Goal: Book appointment/travel/reservation

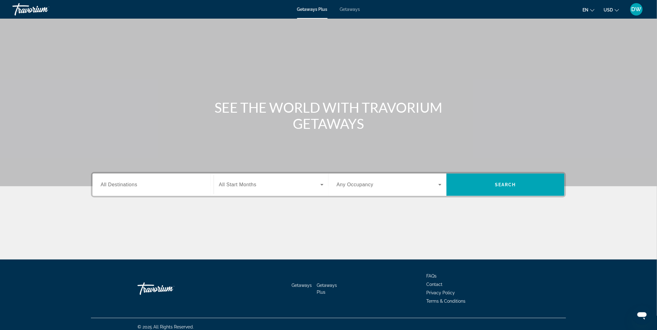
click at [123, 186] on span "All Destinations" at bounding box center [119, 184] width 37 height 5
click at [123, 186] on input "Destination All Destinations" at bounding box center [153, 184] width 105 height 7
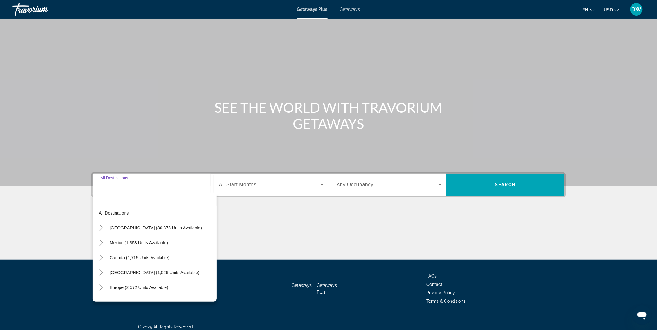
scroll to position [5, 0]
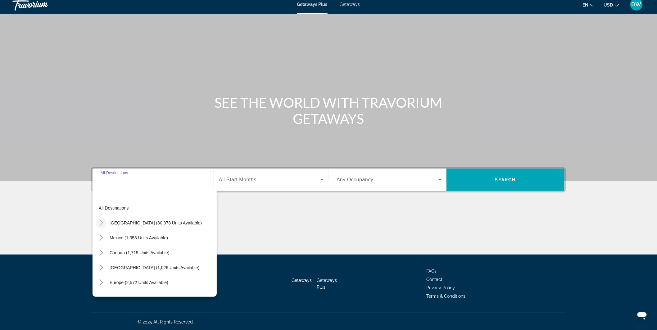
click at [101, 221] on icon "Toggle United States (30,378 units available)" at bounding box center [101, 223] width 6 height 6
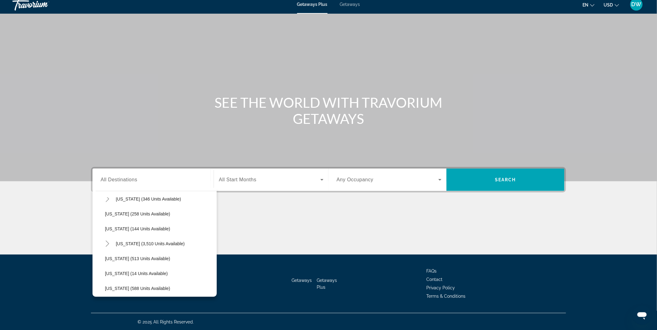
scroll to position [535, 0]
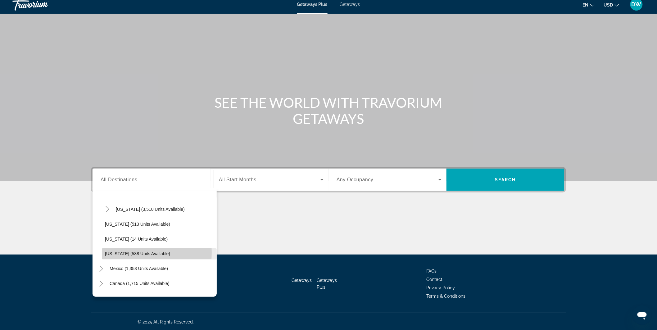
click at [123, 252] on span "[US_STATE] (588 units available)" at bounding box center [137, 253] width 65 height 5
type input "**********"
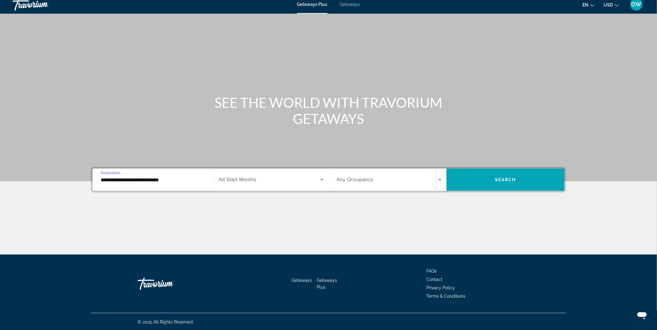
click at [321, 179] on icon "Search widget" at bounding box center [321, 179] width 7 height 7
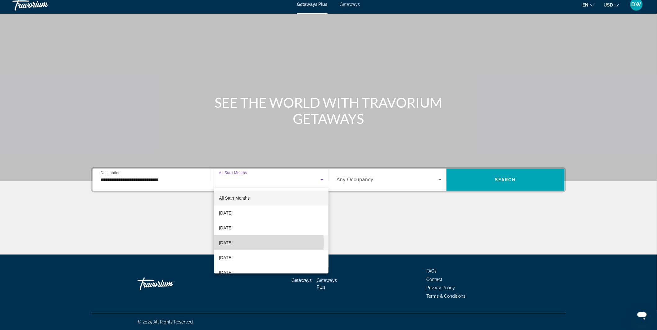
click at [232, 243] on span "[DATE]" at bounding box center [226, 242] width 14 height 7
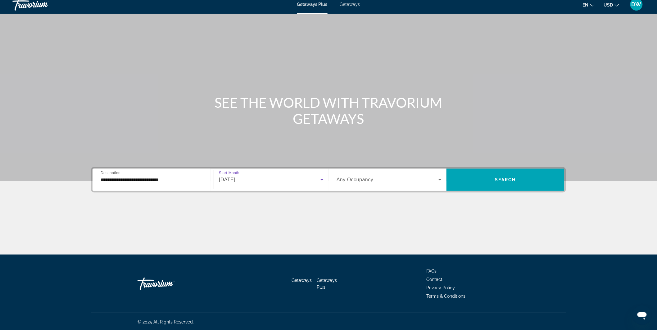
click at [440, 178] on icon "Search widget" at bounding box center [439, 179] width 7 height 7
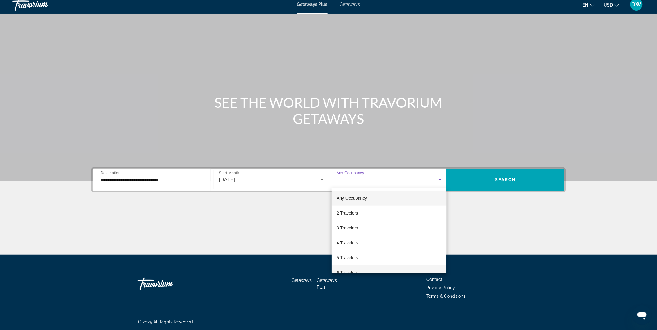
click at [370, 271] on mat-option "6 Travelers" at bounding box center [388, 272] width 115 height 15
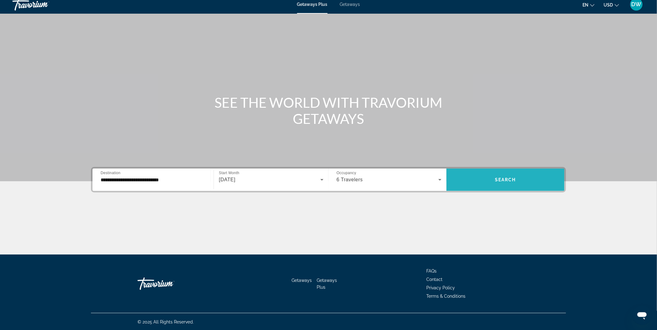
click at [515, 177] on span "Search" at bounding box center [505, 179] width 21 height 5
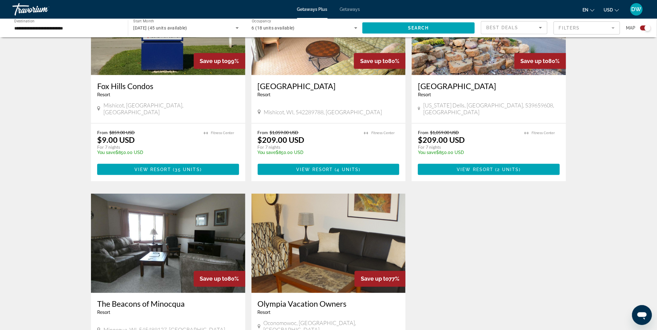
scroll to position [172, 0]
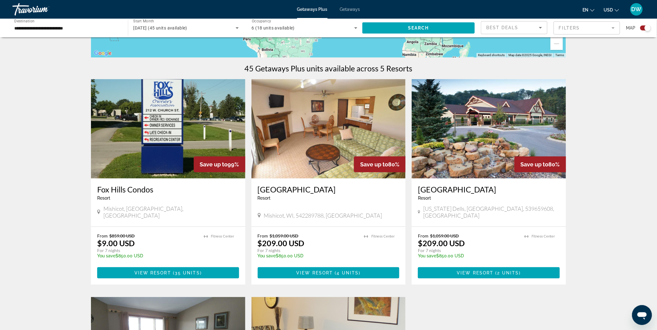
click at [481, 143] on img "Main content" at bounding box center [489, 128] width 154 height 99
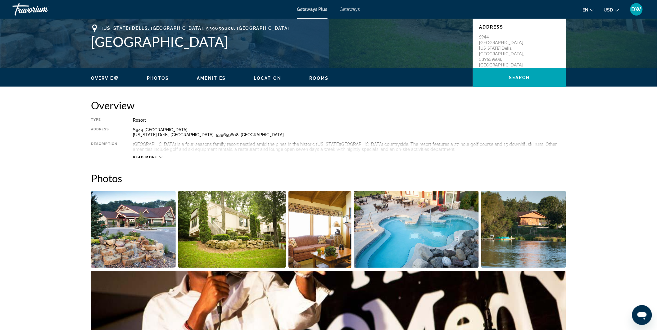
scroll to position [138, 0]
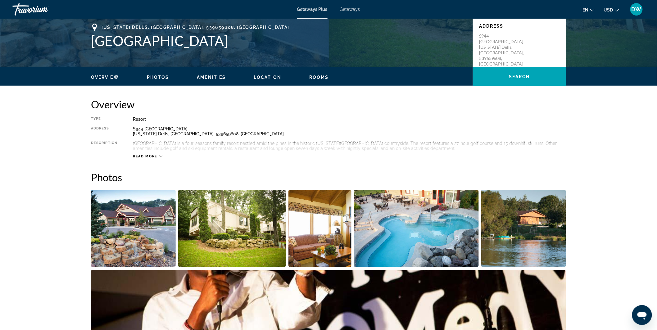
click at [151, 155] on span "Read more" at bounding box center [145, 156] width 25 height 4
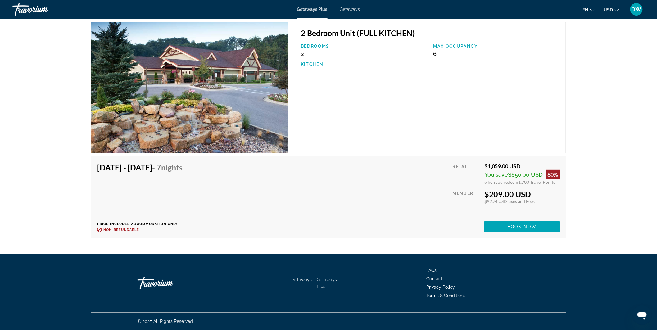
scroll to position [997, 0]
click at [237, 106] on img "Main content" at bounding box center [189, 88] width 197 height 132
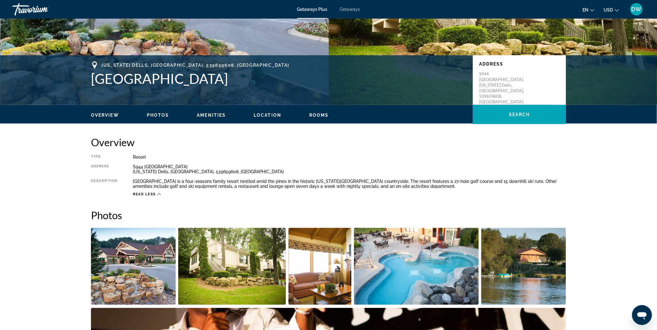
scroll to position [65, 0]
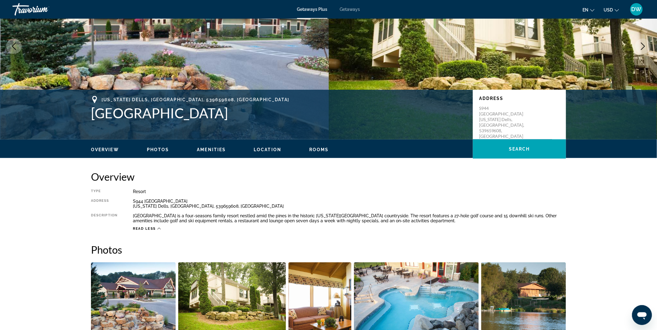
click at [150, 148] on span "Photos" at bounding box center [158, 149] width 22 height 5
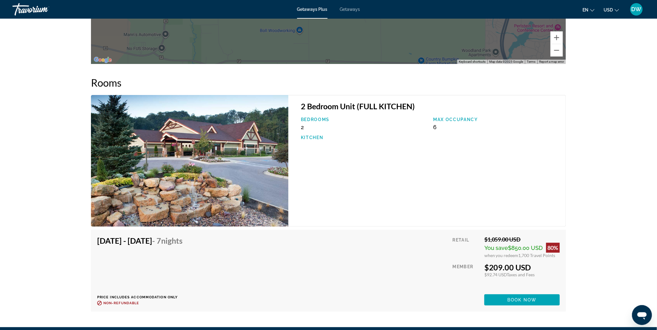
scroll to position [927, 0]
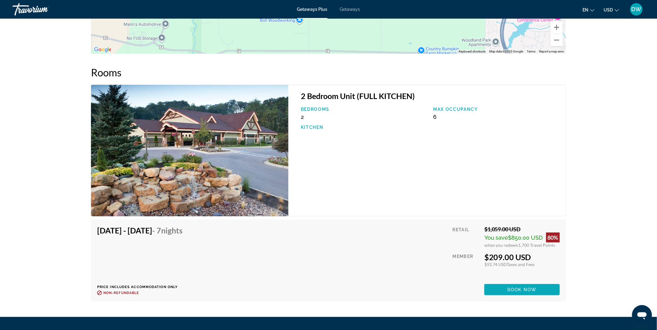
click at [521, 292] on span "Book now" at bounding box center [521, 289] width 29 height 5
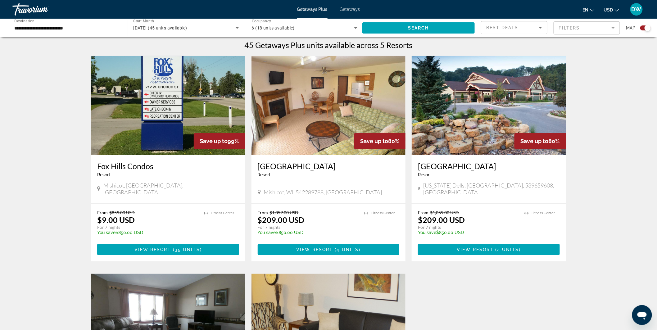
scroll to position [207, 0]
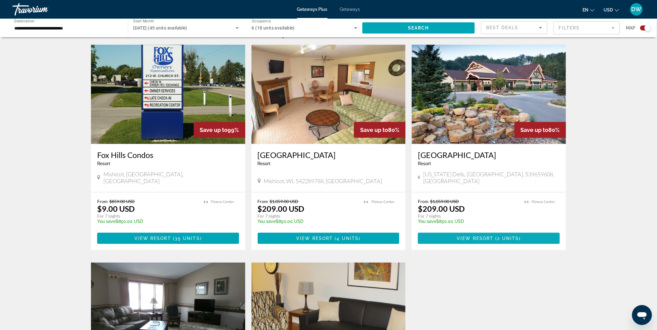
click at [495, 236] on span "( 2 units )" at bounding box center [506, 238] width 27 height 5
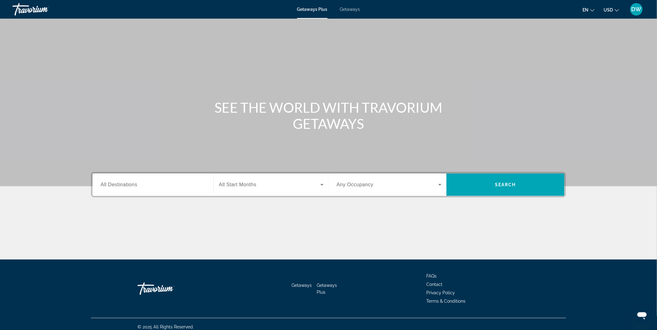
click at [123, 182] on span "All Destinations" at bounding box center [119, 184] width 37 height 5
click at [123, 182] on input "Destination All Destinations" at bounding box center [153, 184] width 105 height 7
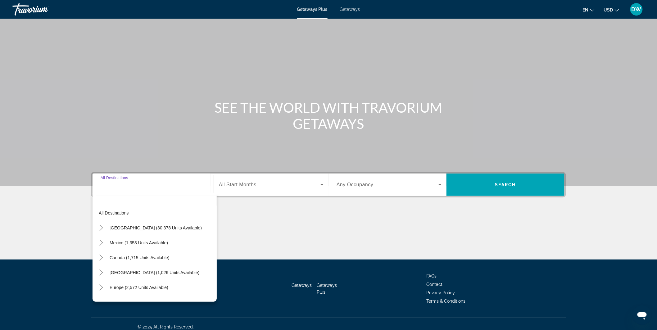
scroll to position [5, 0]
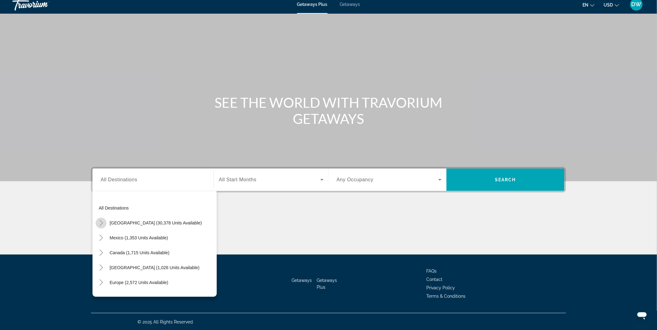
click at [101, 222] on icon "Toggle United States (30,378 units available)" at bounding box center [100, 223] width 3 height 6
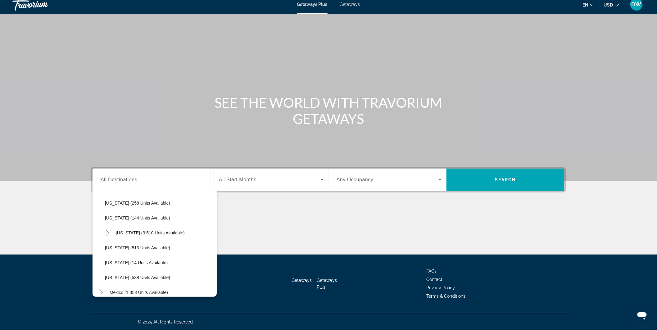
scroll to position [524, 0]
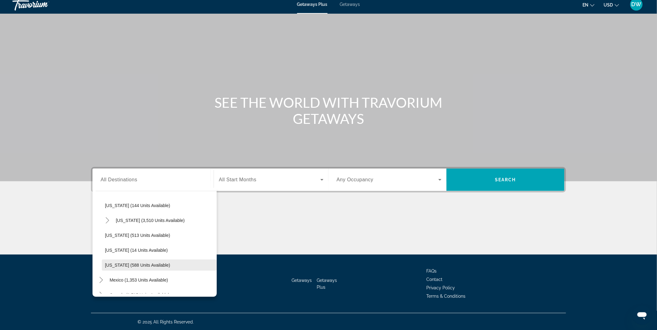
click at [155, 263] on span "[US_STATE] (588 units available)" at bounding box center [137, 265] width 65 height 5
type input "**********"
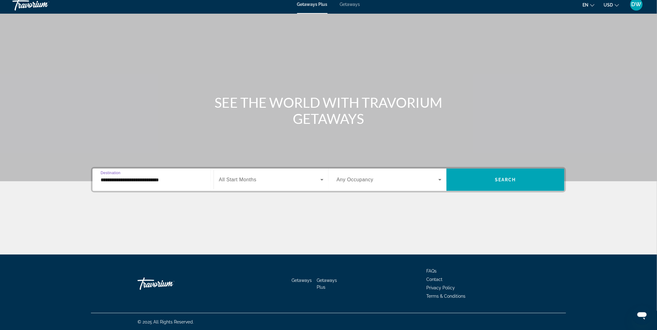
click at [321, 180] on icon "Search widget" at bounding box center [321, 179] width 7 height 7
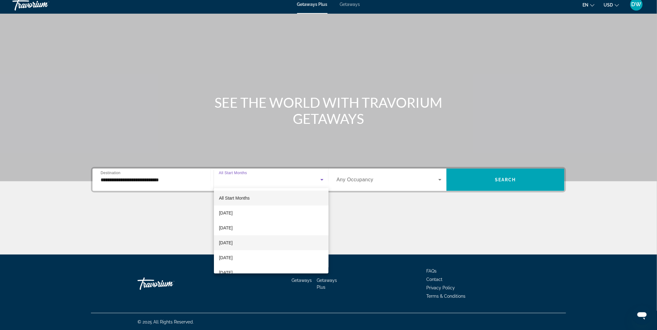
click at [232, 243] on span "[DATE]" at bounding box center [226, 242] width 14 height 7
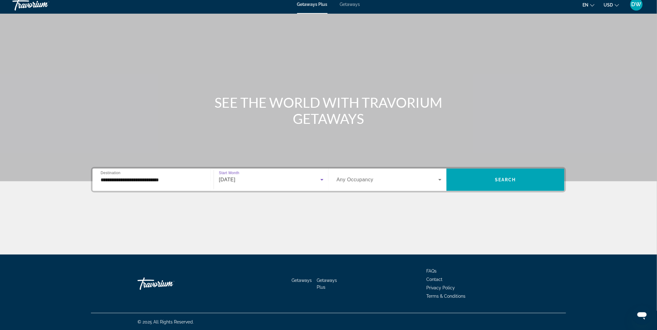
click at [438, 179] on icon "Search widget" at bounding box center [439, 179] width 7 height 7
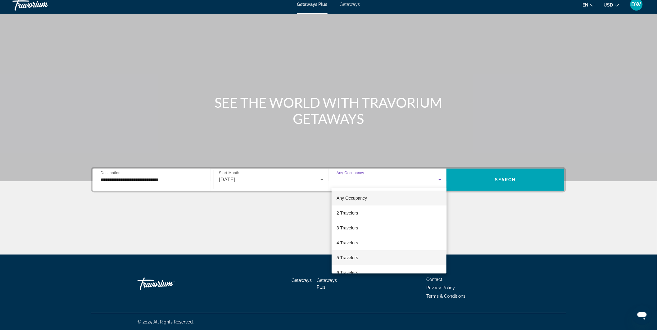
scroll to position [34, 0]
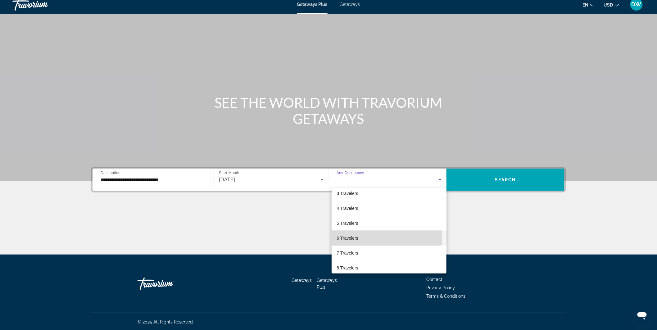
click at [362, 236] on mat-option "6 Travelers" at bounding box center [388, 238] width 115 height 15
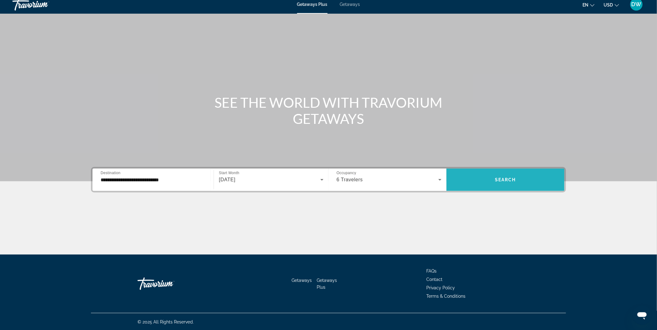
click at [515, 179] on span "Search" at bounding box center [505, 179] width 21 height 5
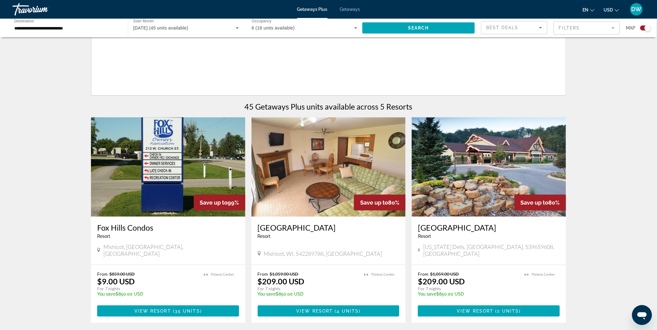
scroll to position [169, 0]
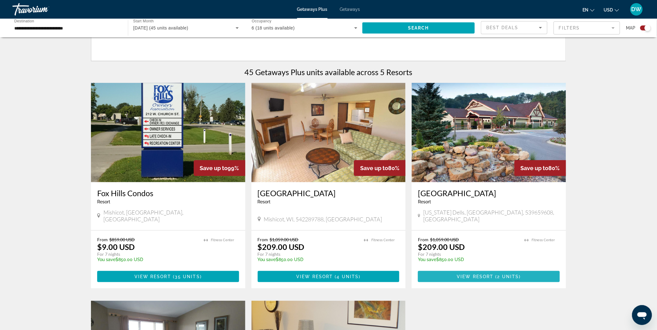
click at [489, 274] on span "View Resort" at bounding box center [475, 276] width 37 height 5
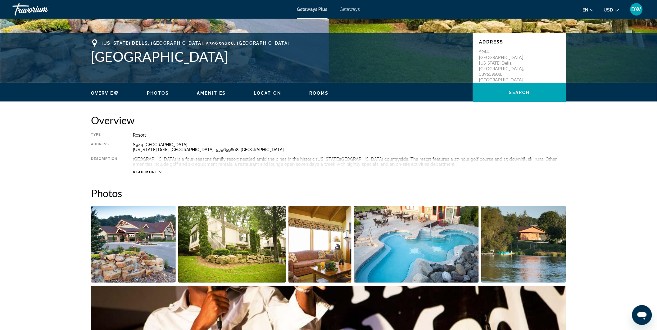
scroll to position [100, 0]
